Goal: Check status: Check status

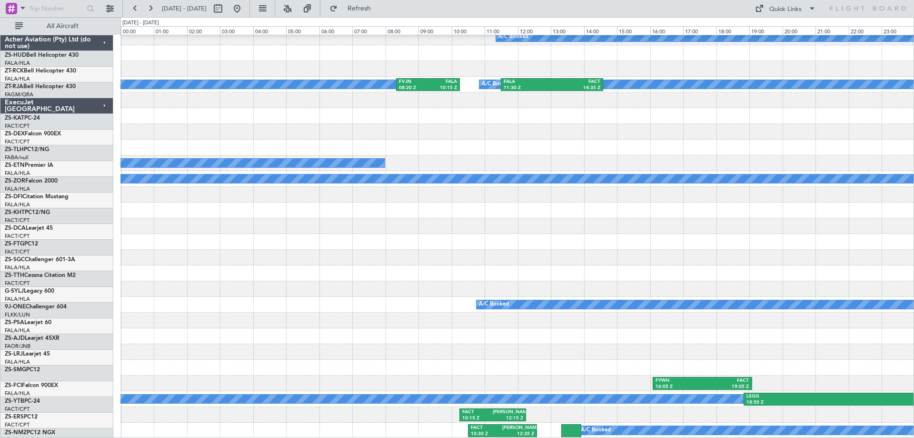
click at [226, 7] on button at bounding box center [217, 8] width 15 height 15
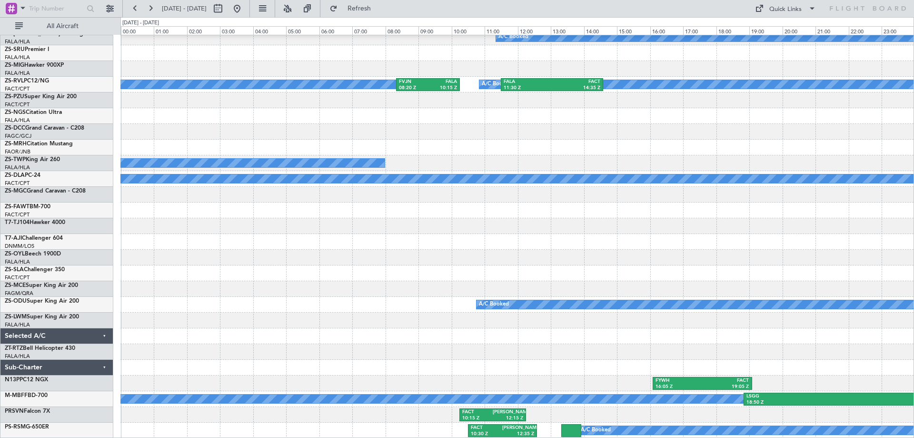
select select "9"
select select "2025"
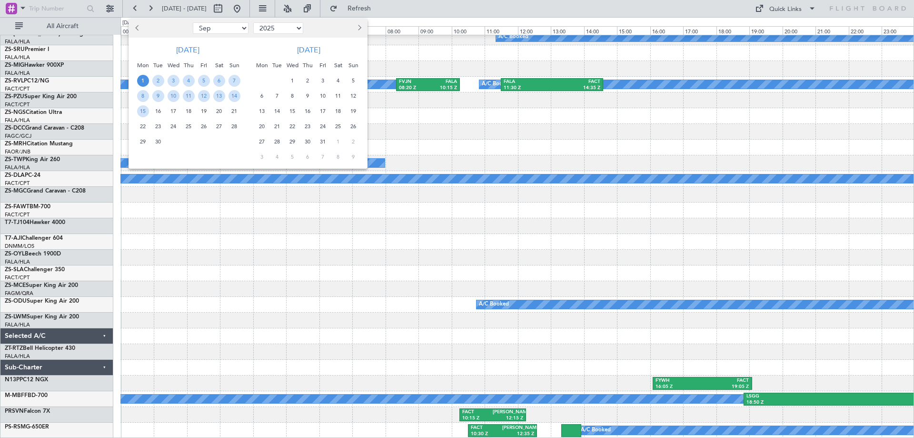
click at [363, 25] on button "Next month" at bounding box center [359, 27] width 10 height 15
click at [322, 97] on span "7" at bounding box center [323, 96] width 12 height 12
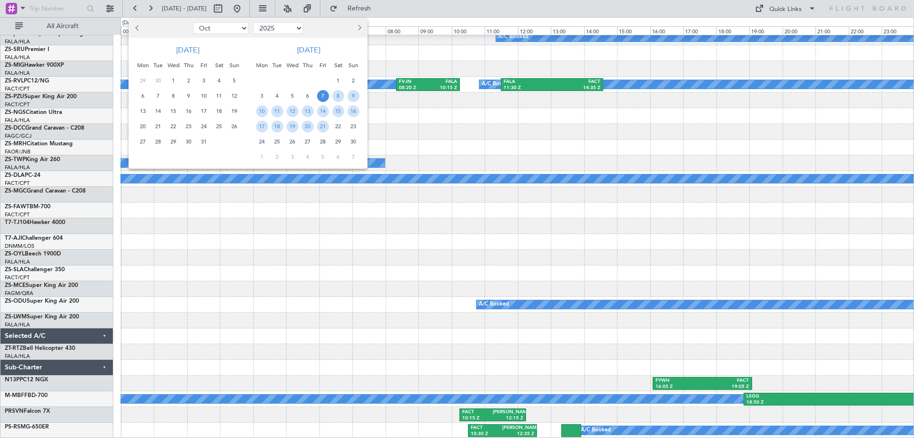
click at [322, 97] on span "7" at bounding box center [323, 96] width 12 height 12
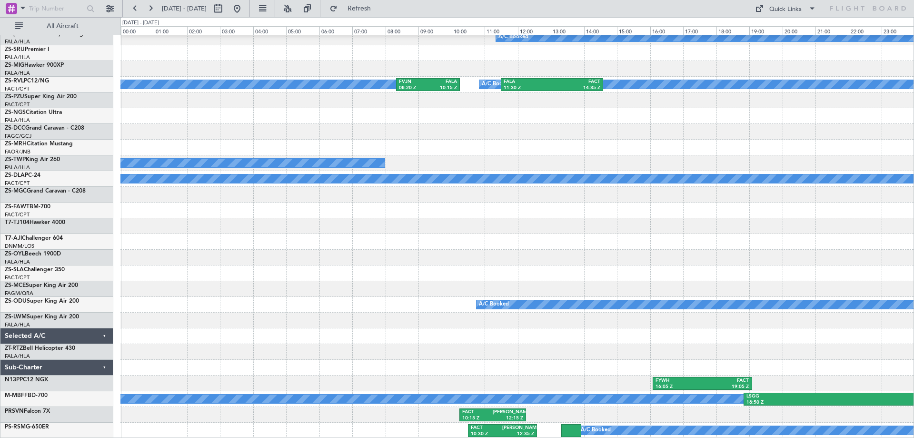
select select "11"
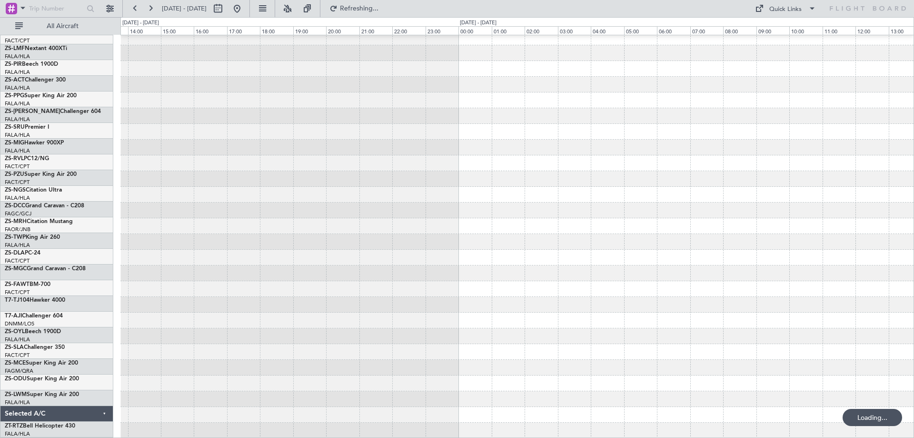
scroll to position [446, 0]
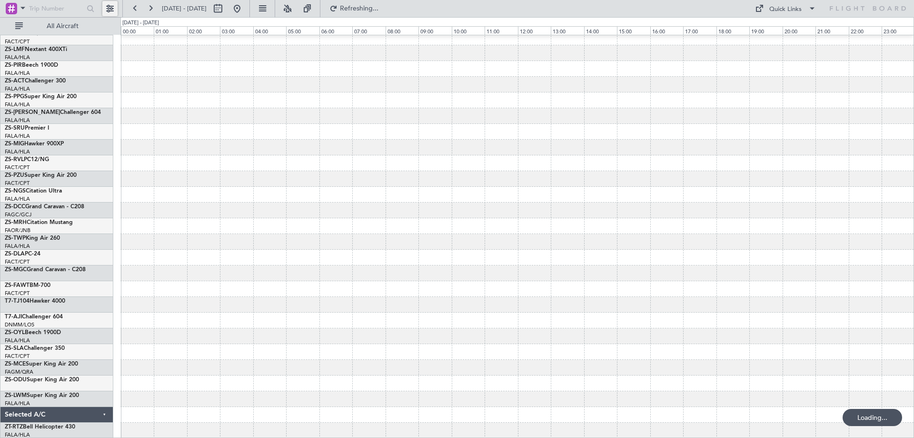
click at [112, 10] on button at bounding box center [109, 8] width 15 height 15
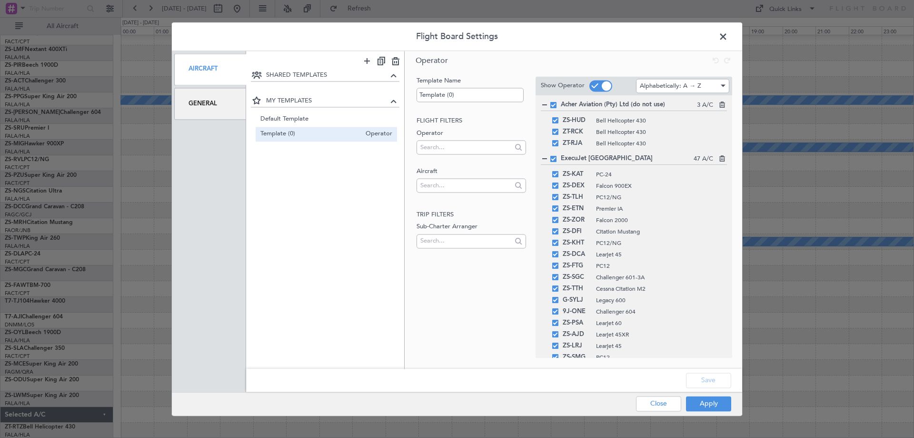
click at [198, 110] on div "General" at bounding box center [210, 104] width 72 height 32
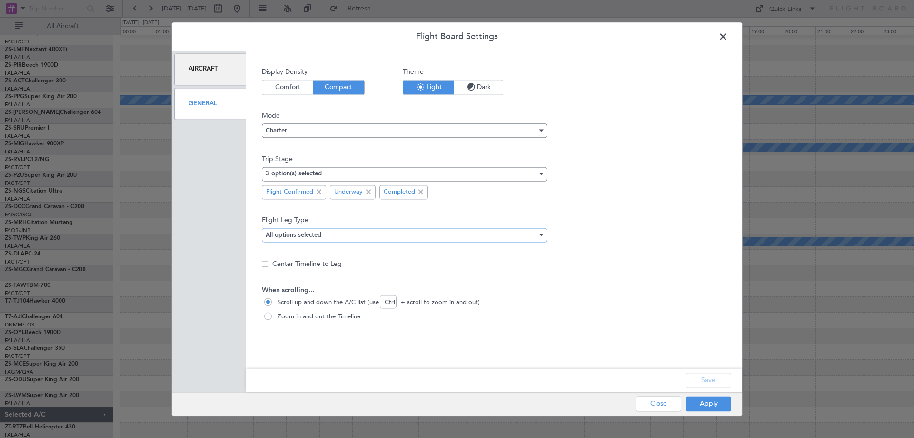
click at [290, 235] on mat-select-trigger "All options selected" at bounding box center [294, 235] width 56 height 6
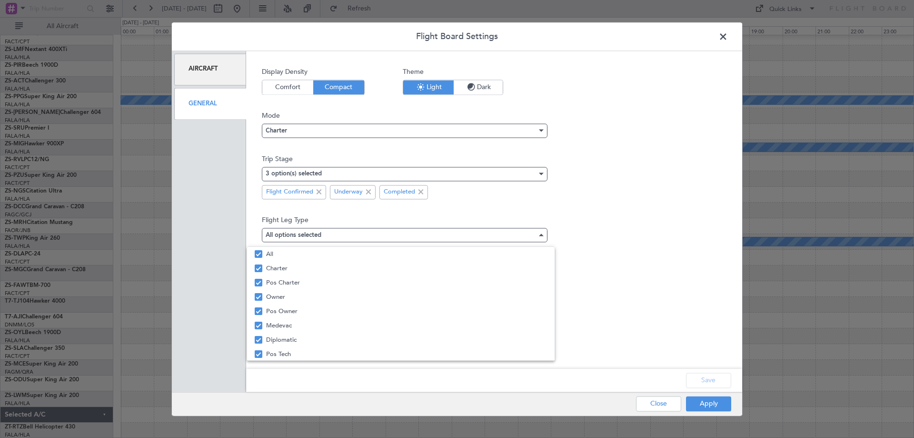
click at [287, 166] on div at bounding box center [457, 219] width 914 height 438
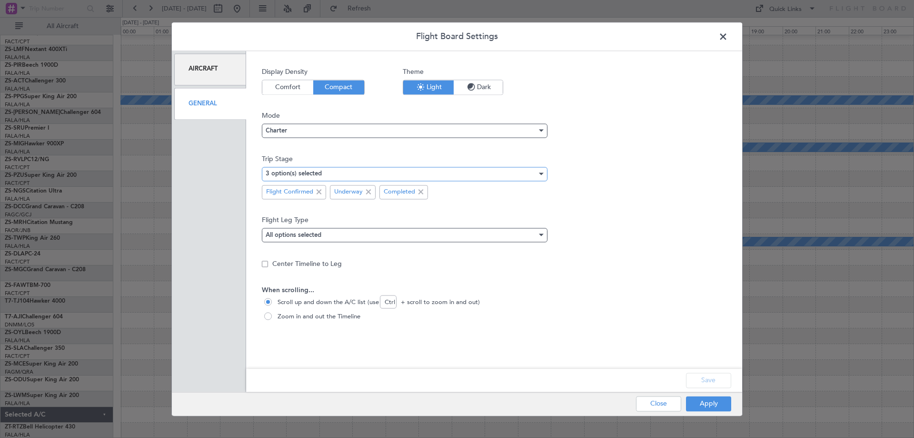
click at [285, 169] on div "3 option(s) selected" at bounding box center [401, 174] width 271 height 14
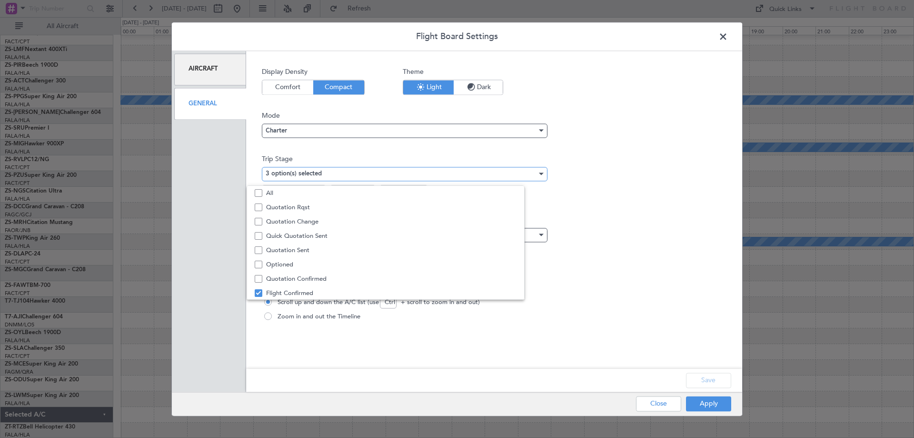
scroll to position [30, 0]
click at [276, 221] on span "Quotation Sent" at bounding box center [406, 220] width 281 height 14
click at [720, 405] on div at bounding box center [457, 219] width 914 height 438
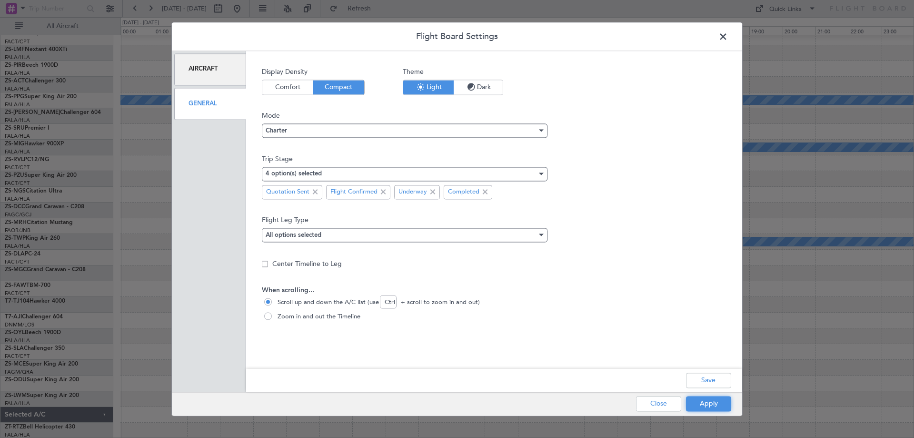
click at [720, 405] on button "Apply" at bounding box center [708, 403] width 45 height 15
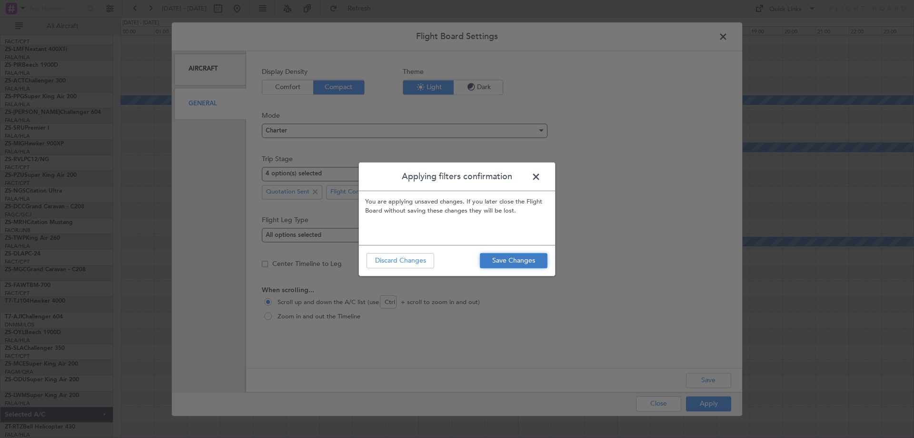
click at [509, 261] on button "Save Changes" at bounding box center [514, 260] width 68 height 15
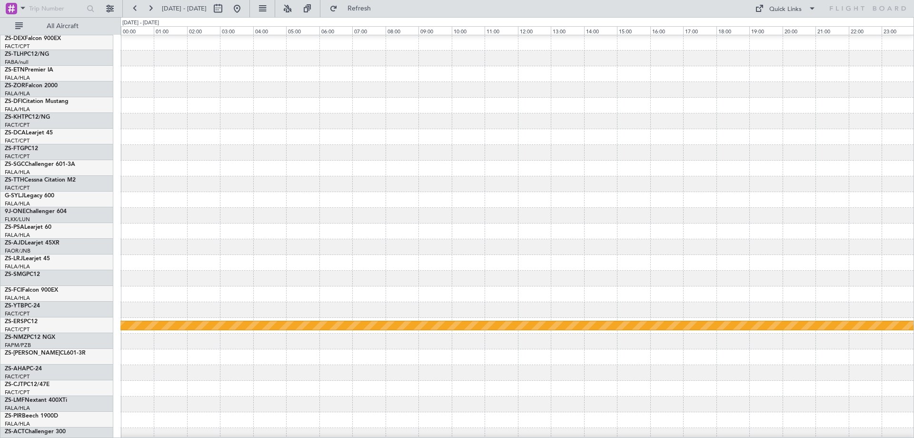
scroll to position [48, 0]
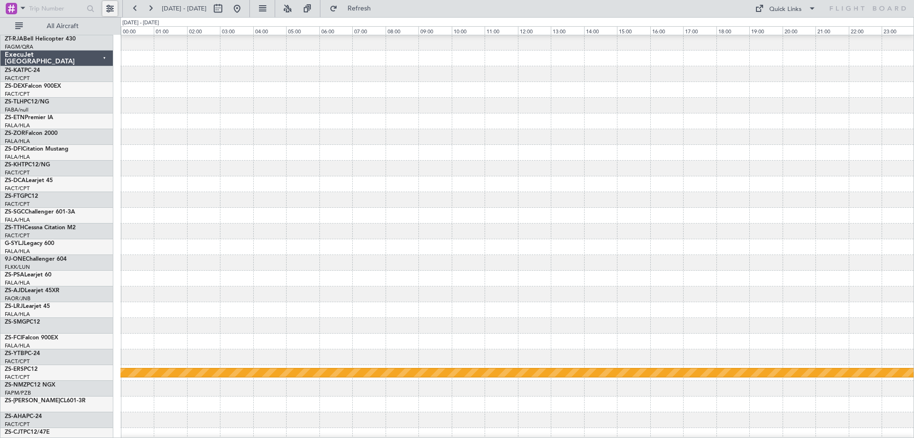
click at [108, 8] on button at bounding box center [109, 8] width 15 height 15
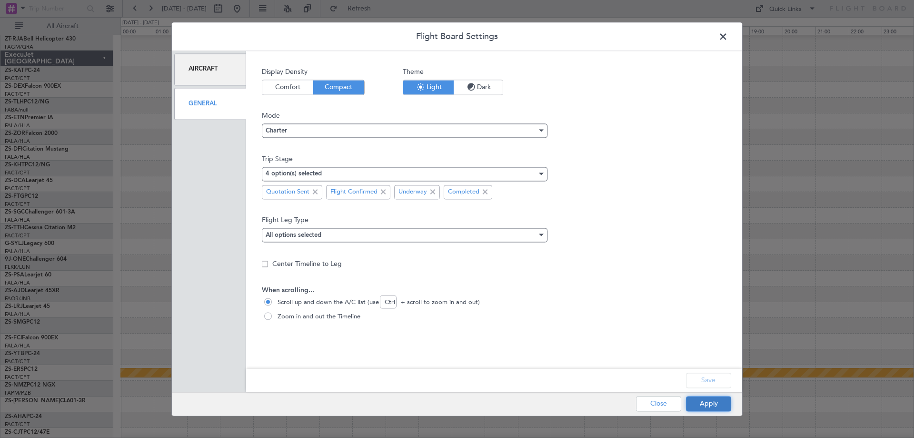
click at [704, 401] on button "Apply" at bounding box center [708, 403] width 45 height 15
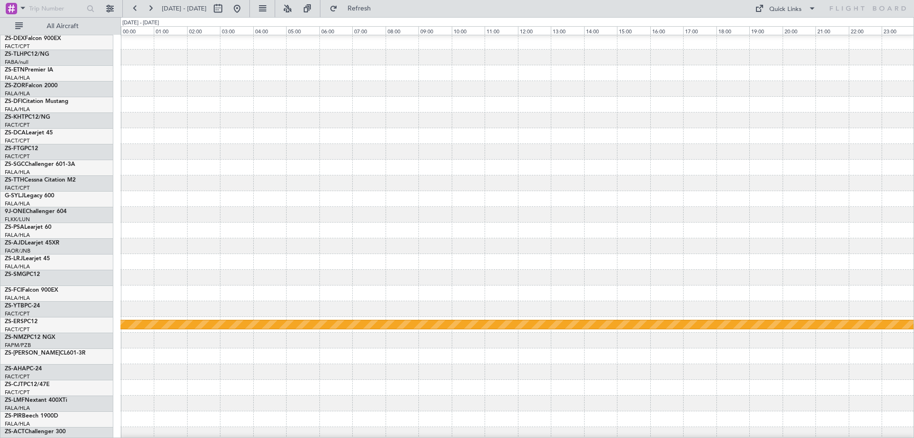
scroll to position [143, 0]
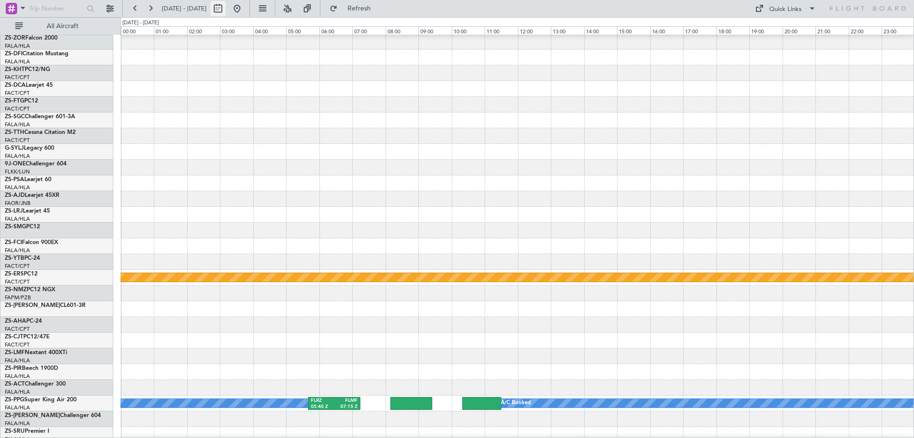
click at [226, 8] on button at bounding box center [217, 8] width 15 height 15
select select "11"
select select "2025"
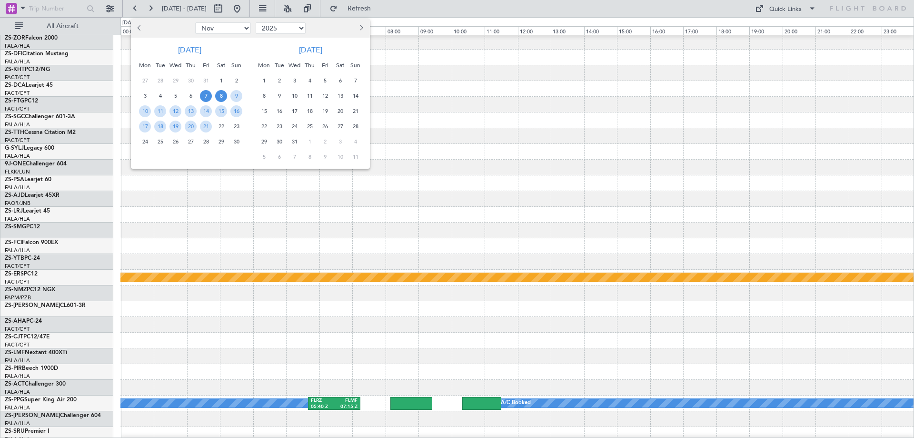
click at [222, 96] on span "8" at bounding box center [221, 96] width 12 height 12
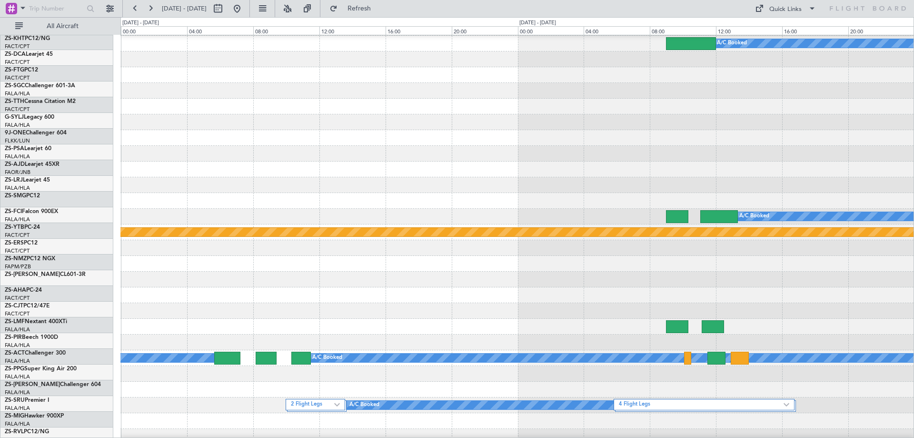
scroll to position [190, 0]
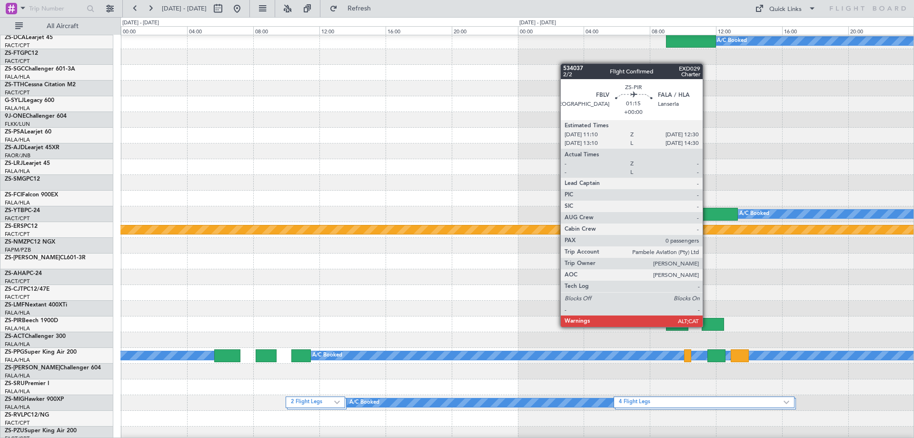
click at [707, 326] on div at bounding box center [713, 324] width 22 height 13
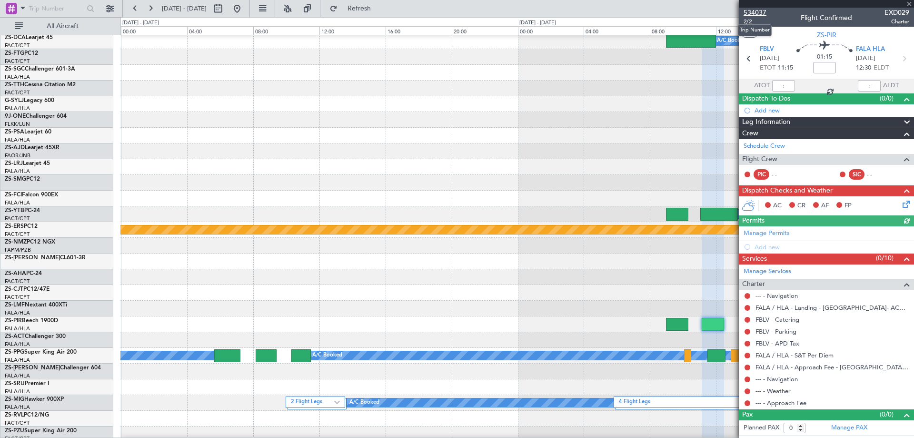
click at [754, 10] on span "534037" at bounding box center [755, 13] width 23 height 10
click at [226, 12] on button at bounding box center [217, 8] width 15 height 15
select select "11"
select select "2025"
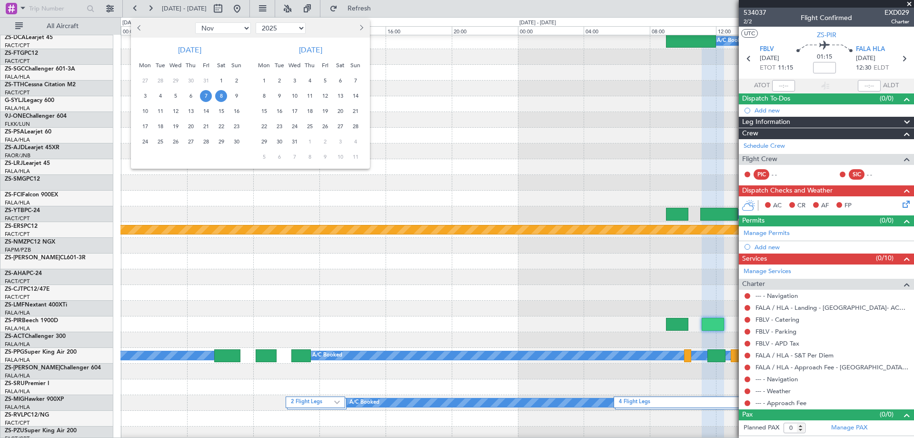
click at [206, 99] on span "7" at bounding box center [206, 96] width 12 height 12
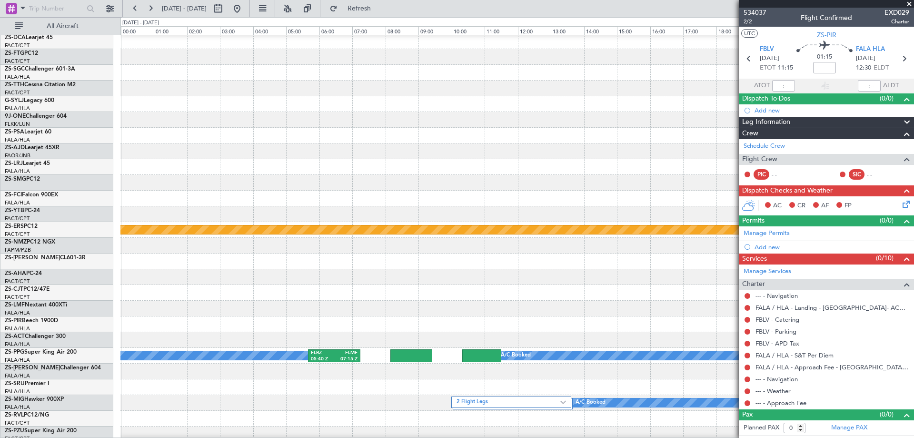
click at [910, 2] on span at bounding box center [910, 4] width 10 height 9
